Goal: Browse casually

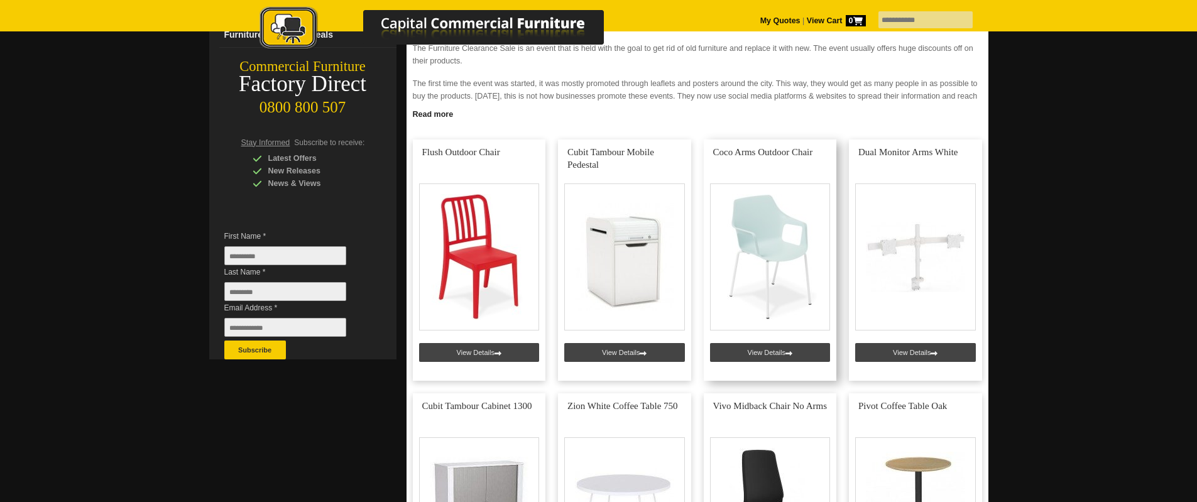
scroll to position [189, 0]
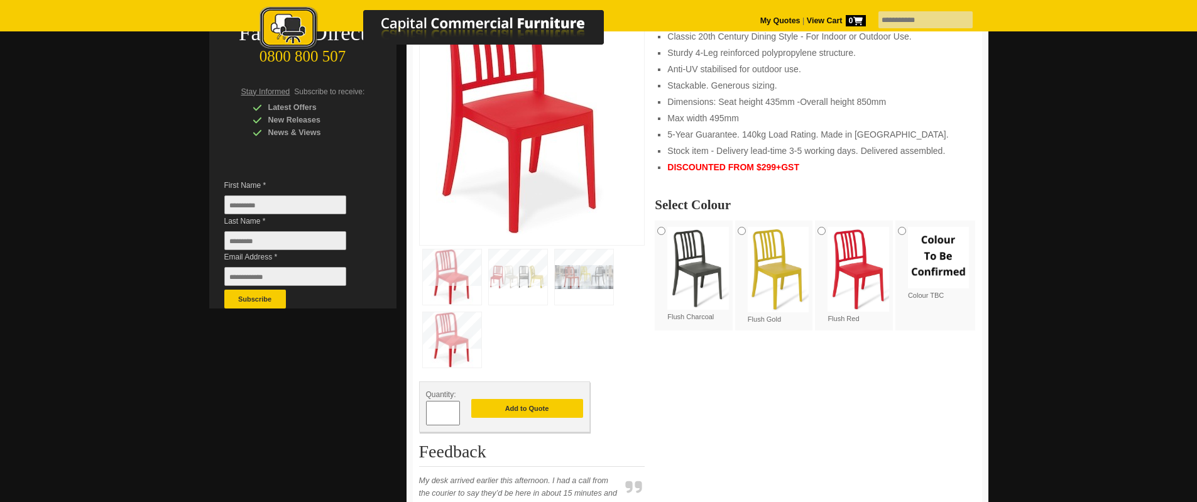
scroll to position [251, 0]
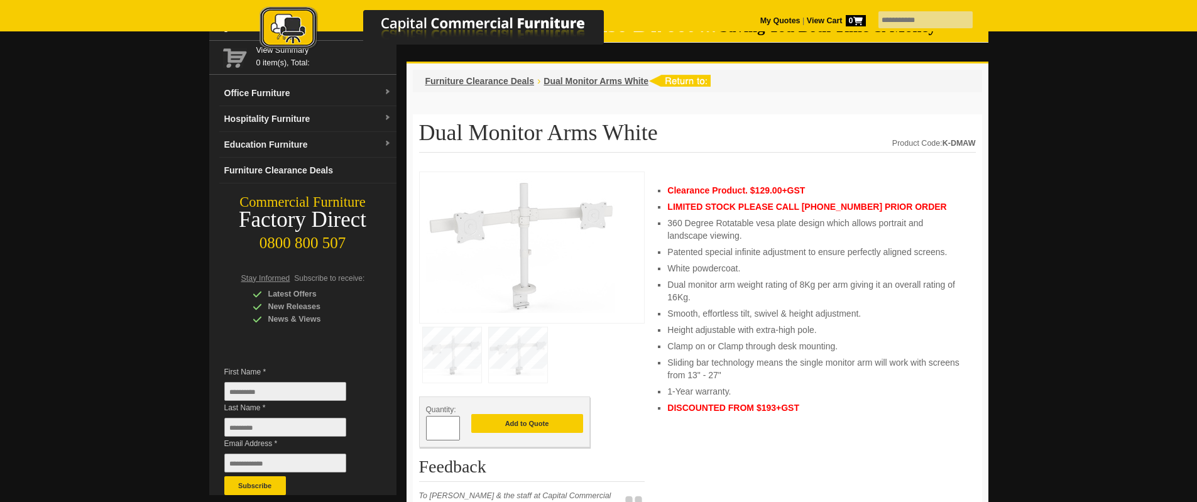
scroll to position [63, 0]
